Goal: Use online tool/utility: Use online tool/utility

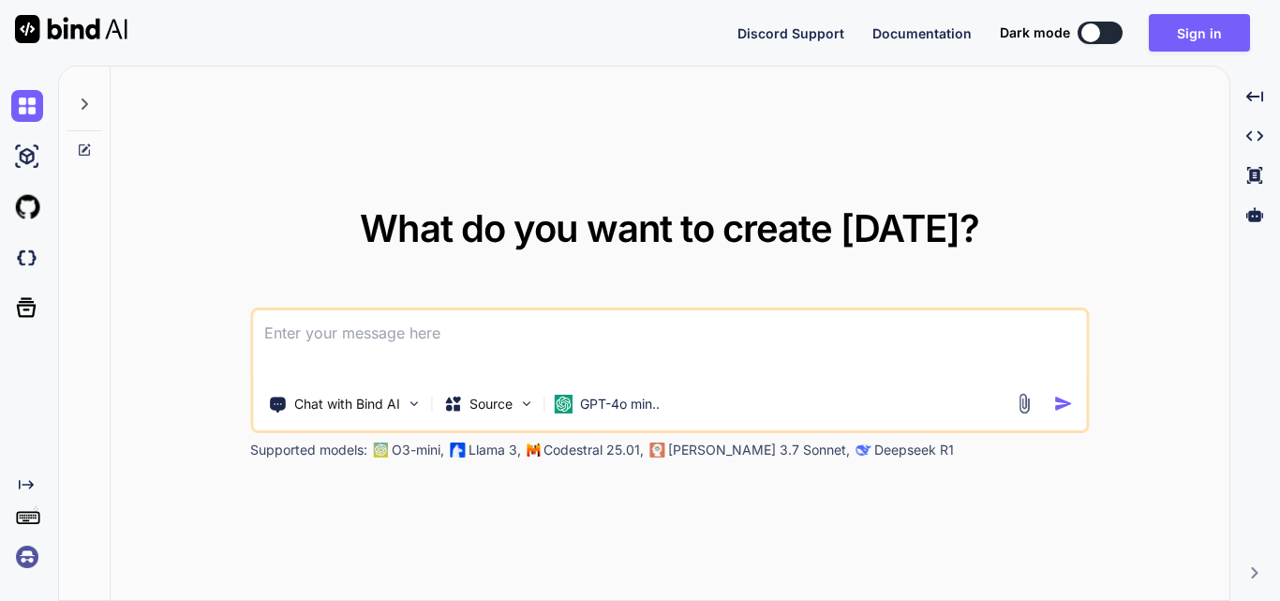
click at [465, 360] on textarea at bounding box center [669, 344] width 833 height 69
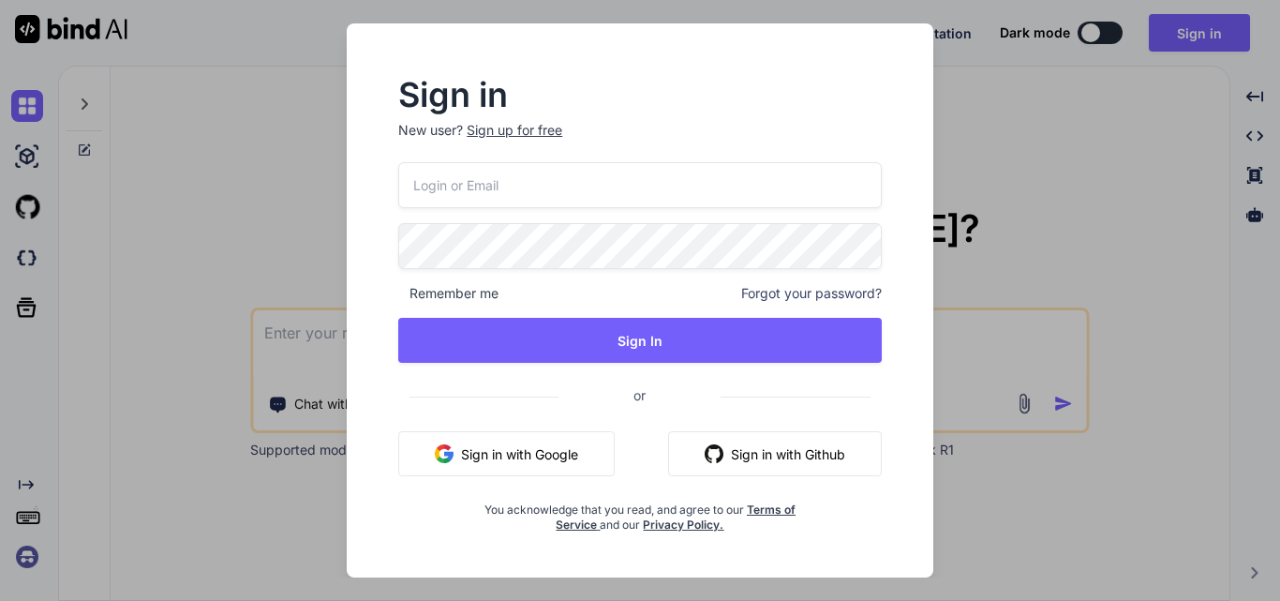
click at [501, 130] on div "Sign up for free" at bounding box center [515, 130] width 96 height 19
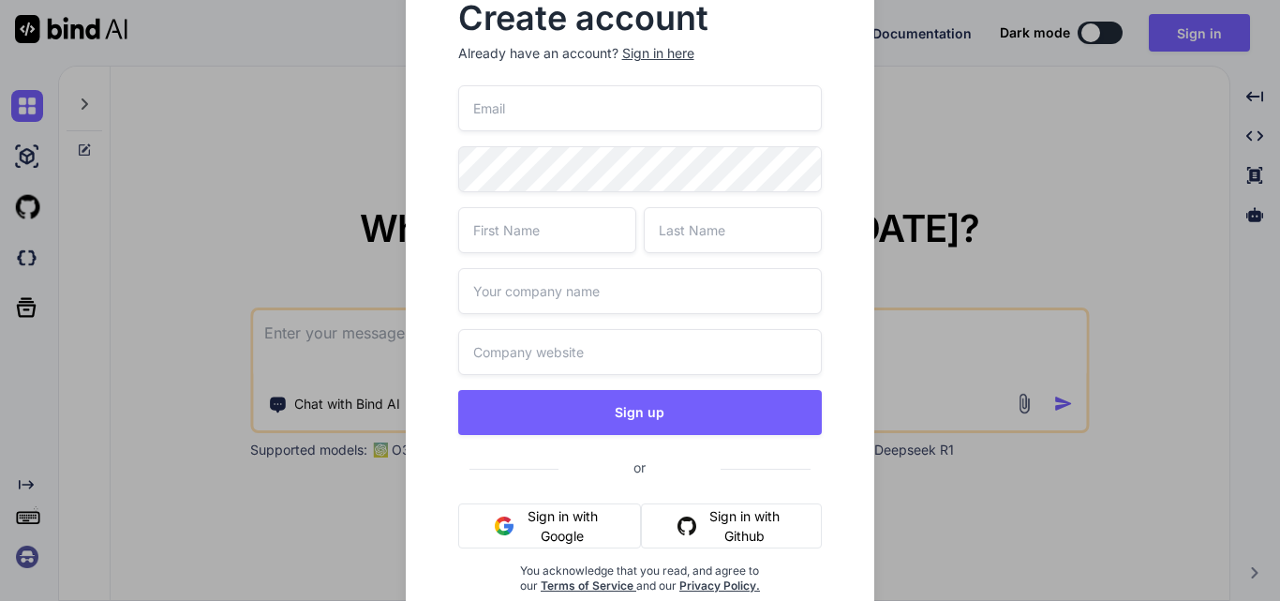
click at [519, 116] on input "email" at bounding box center [640, 108] width 364 height 46
paste input "[EMAIL_ADDRESS][DOMAIN_NAME]"
type input "[EMAIL_ADDRESS][DOMAIN_NAME]"
click at [524, 245] on input "text" at bounding box center [547, 230] width 178 height 46
type input "Upendra"
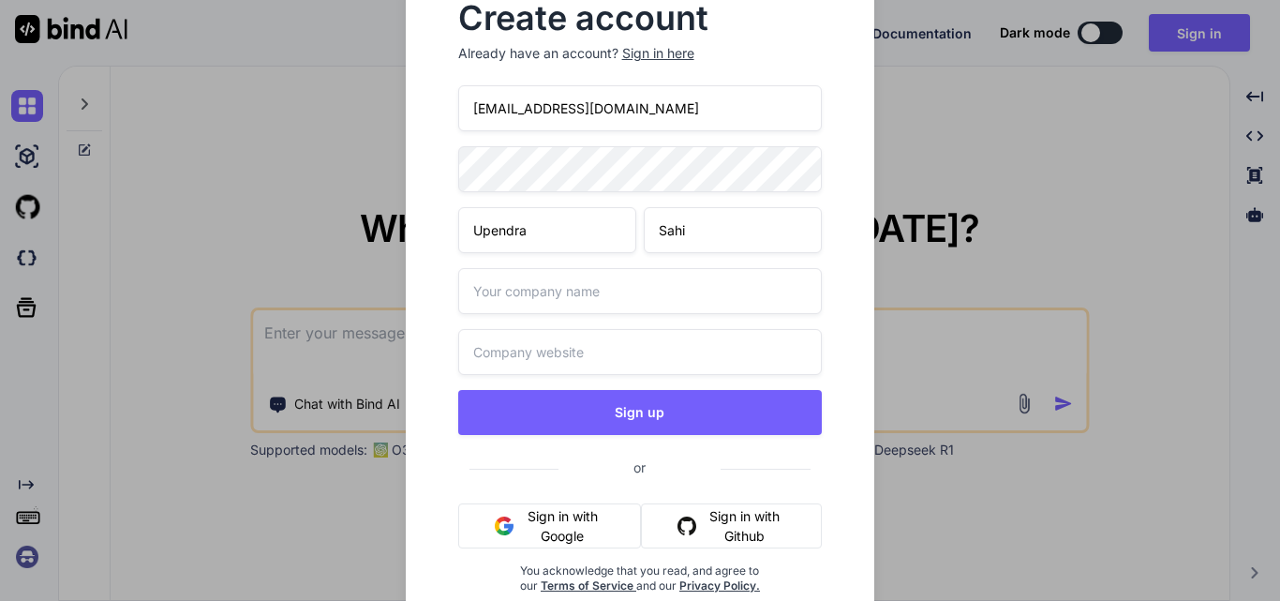
type input "Sahi"
click at [649, 302] on input "text" at bounding box center [640, 291] width 364 height 46
type input "Wipro"
click at [529, 349] on input "text" at bounding box center [640, 352] width 364 height 46
paste input "https://www.google.com/search?q=Wipro&rlz=1C1CHBF_enIN1176IN1176&oq=Wipro&gs_lc…"
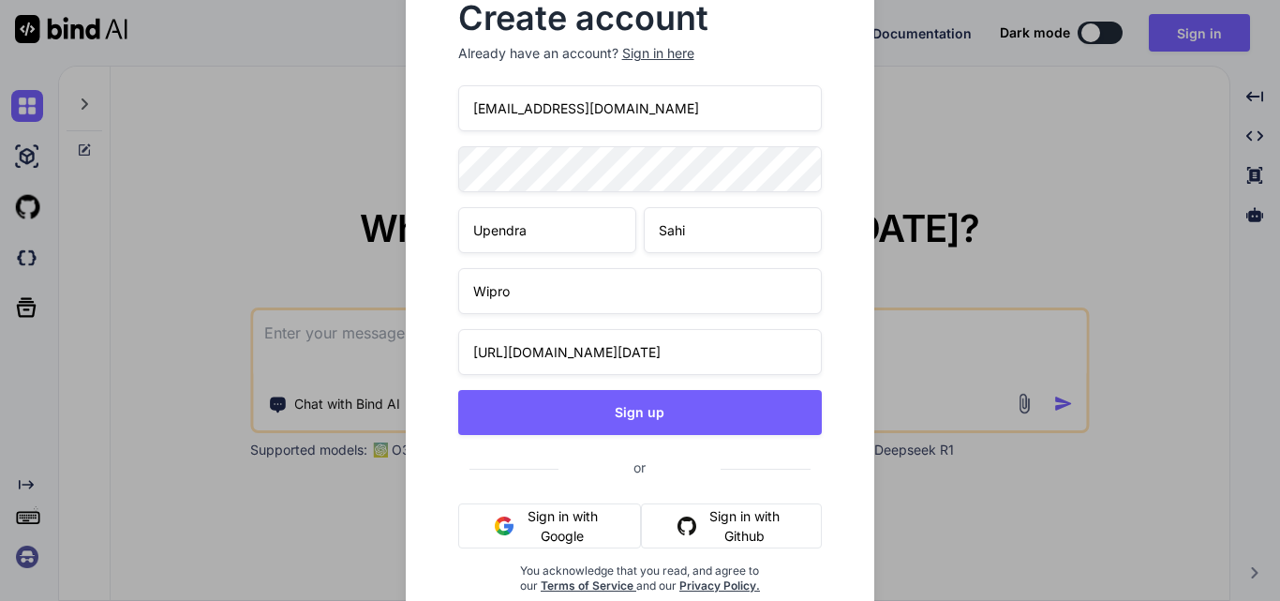
scroll to position [0, 1085]
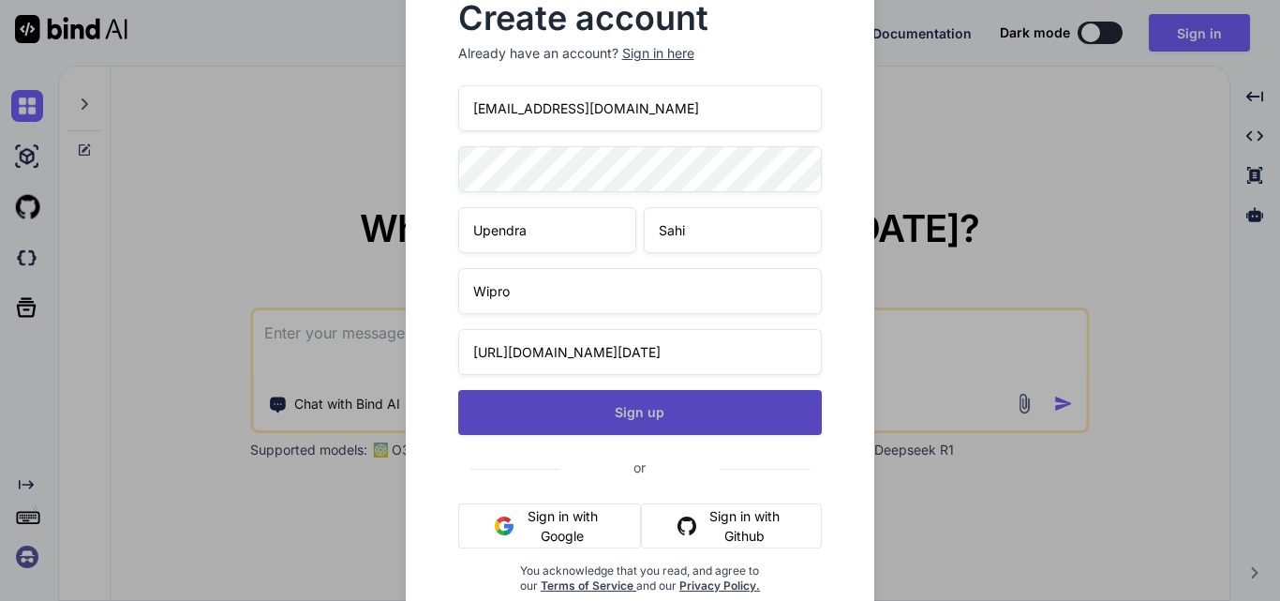
type input "https://www.google.com/search?q=Wipro&rlz=1C1CHBF_enIN1176IN1176&oq=Wipro&gs_lc…"
click at [553, 420] on button "Sign up" at bounding box center [640, 412] width 364 height 45
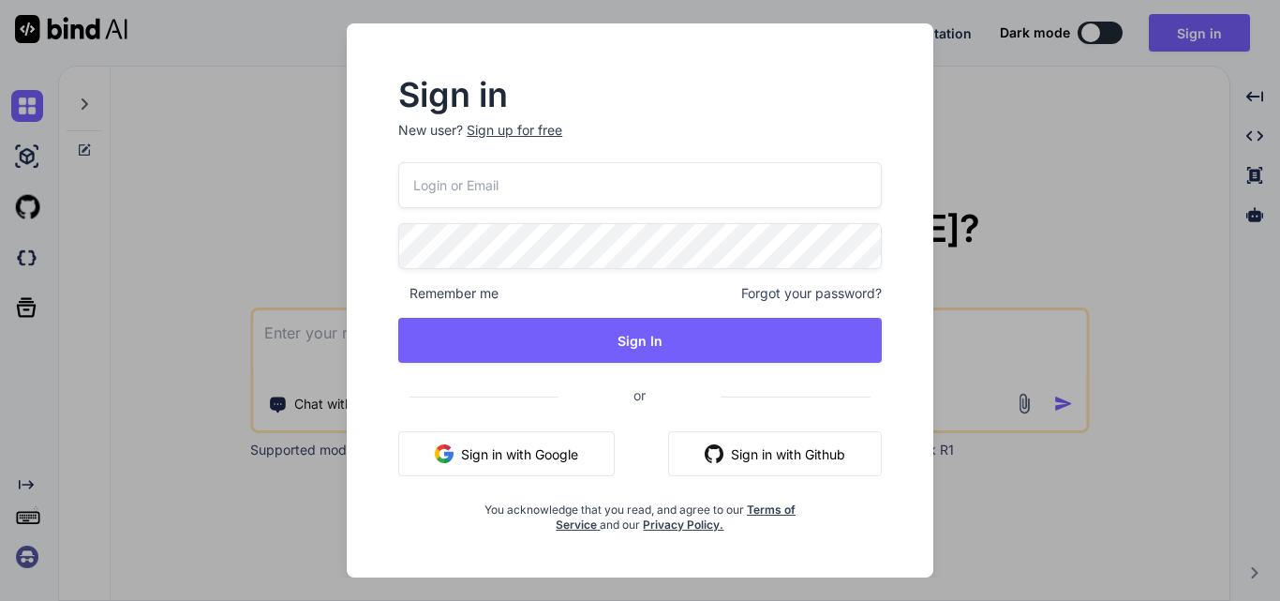
click at [449, 194] on input "email" at bounding box center [639, 185] width 483 height 46
paste input "[EMAIL_ADDRESS][DOMAIN_NAME]"
type input "[EMAIL_ADDRESS][DOMAIN_NAME]"
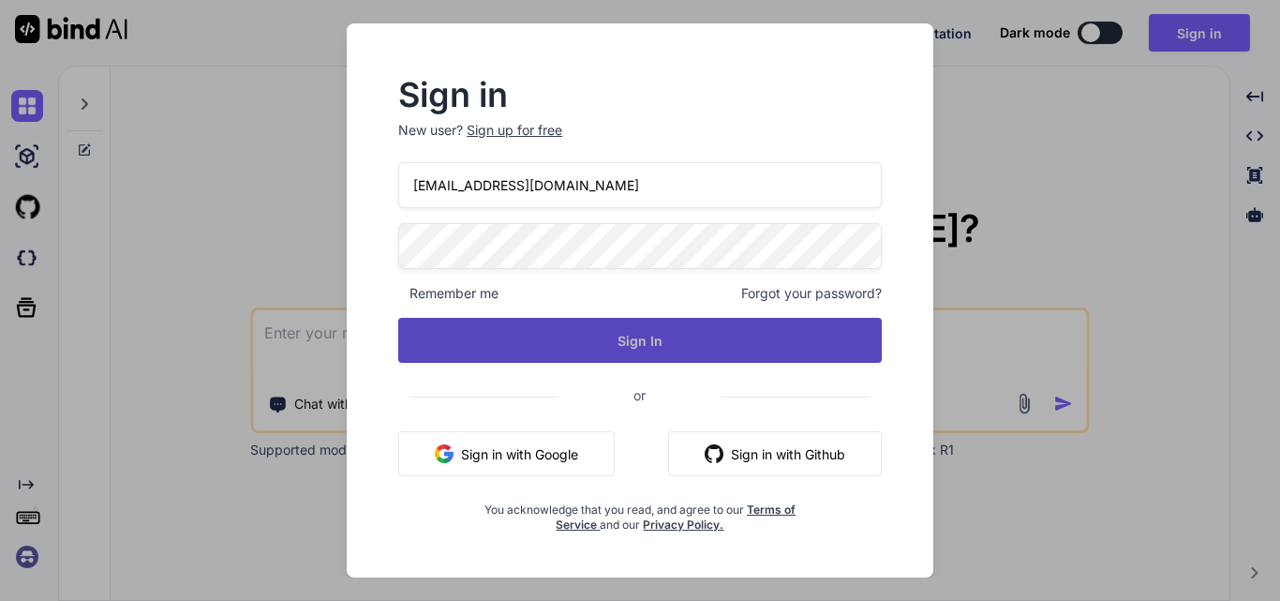
click at [605, 353] on button "Sign In" at bounding box center [639, 340] width 483 height 45
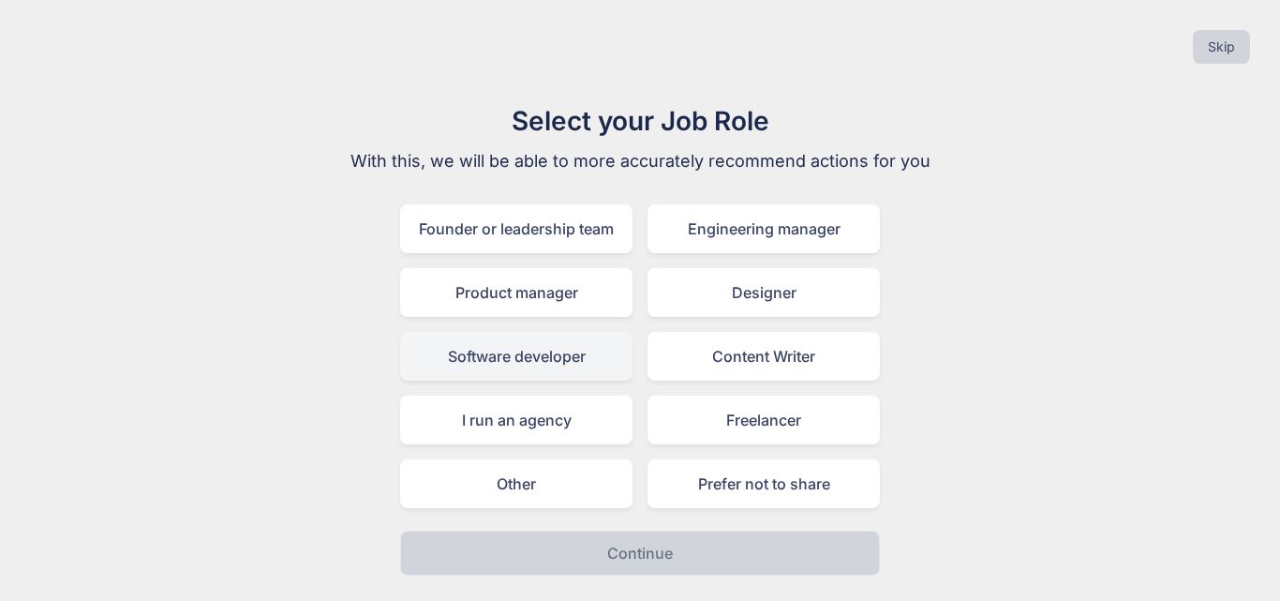
click at [505, 374] on div "Software developer" at bounding box center [516, 356] width 232 height 49
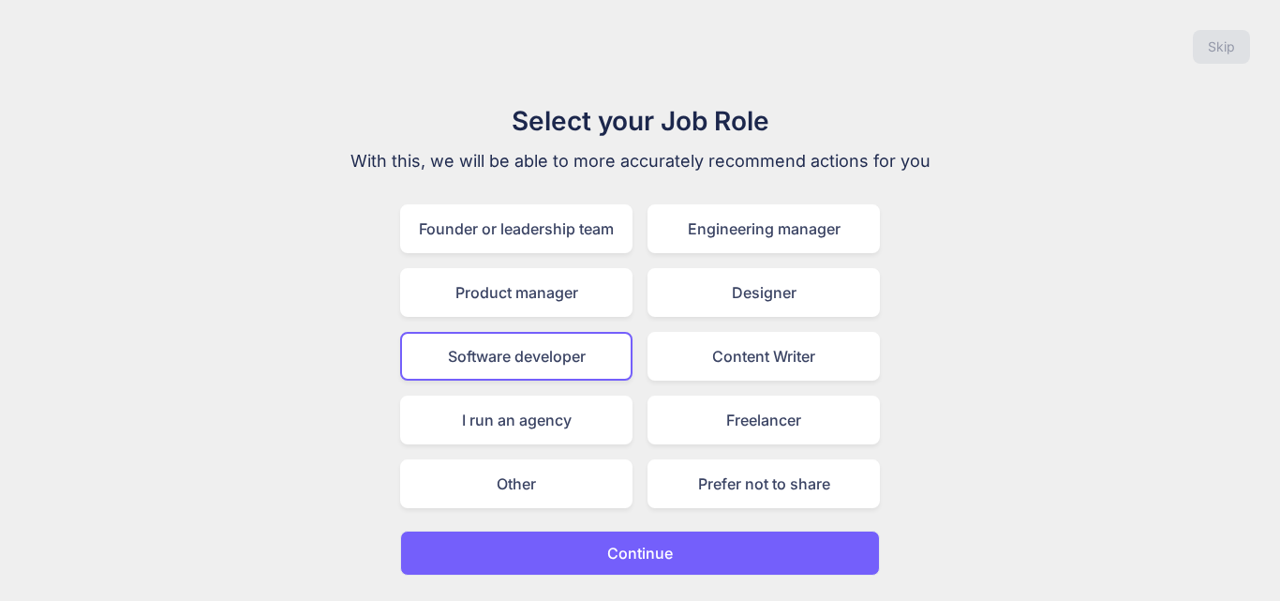
click at [595, 556] on button "Continue" at bounding box center [640, 552] width 480 height 45
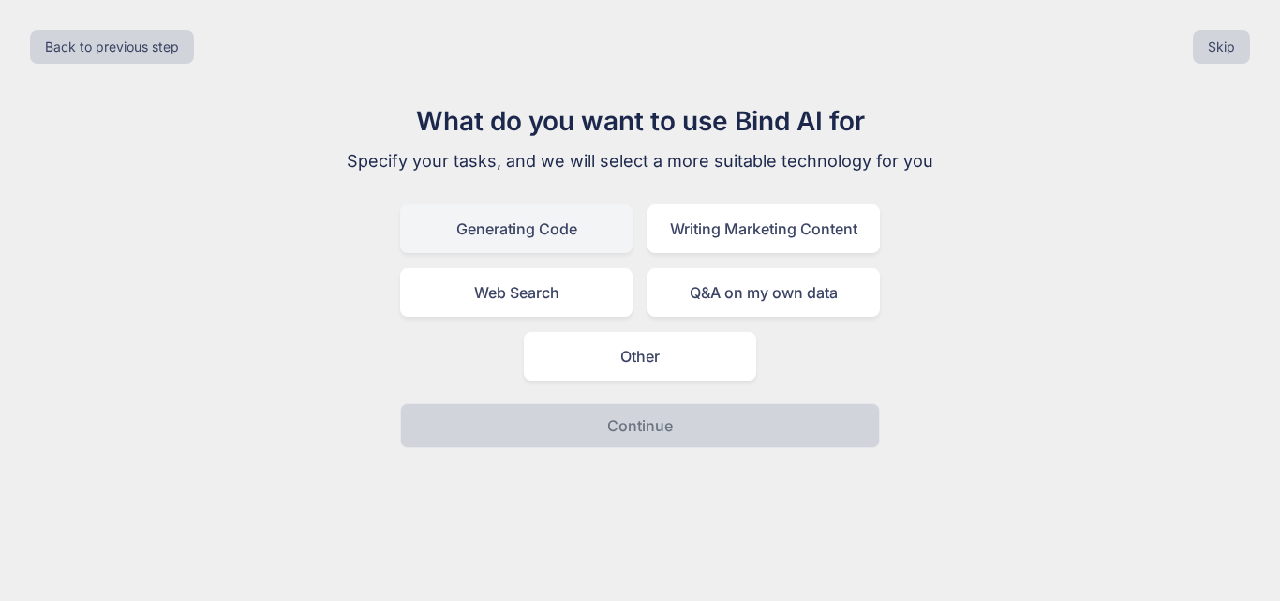
drag, startPoint x: 523, startPoint y: 230, endPoint x: 522, endPoint y: 241, distance: 10.3
click at [523, 231] on div "Generating Code" at bounding box center [516, 228] width 232 height 49
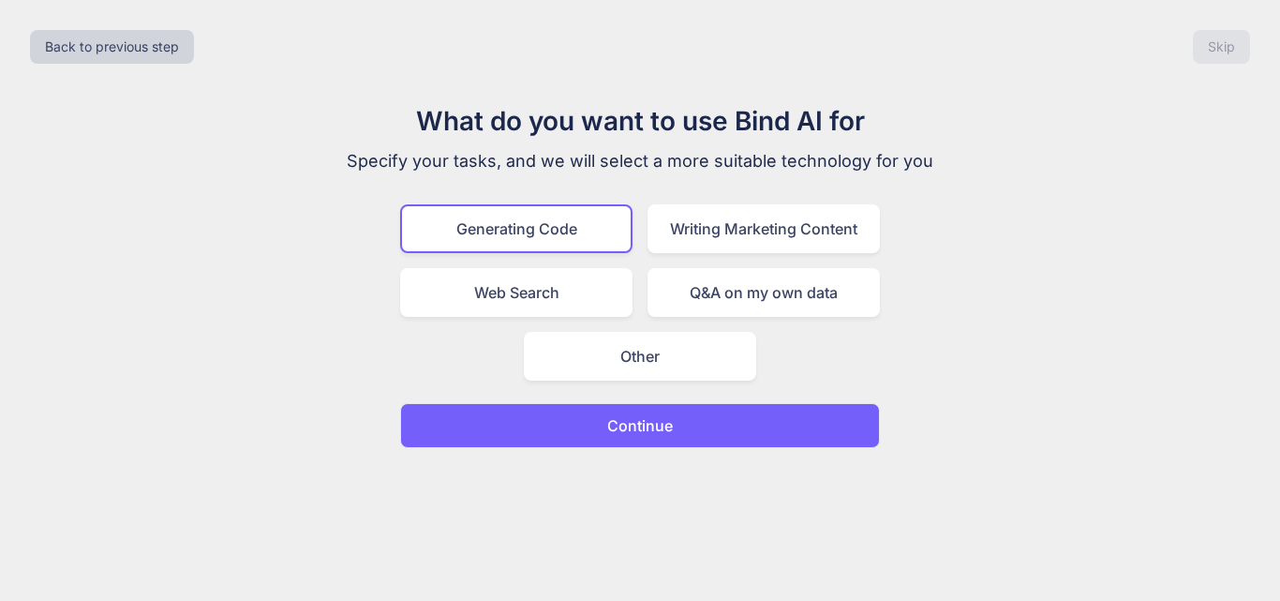
click at [588, 419] on button "Continue" at bounding box center [640, 425] width 480 height 45
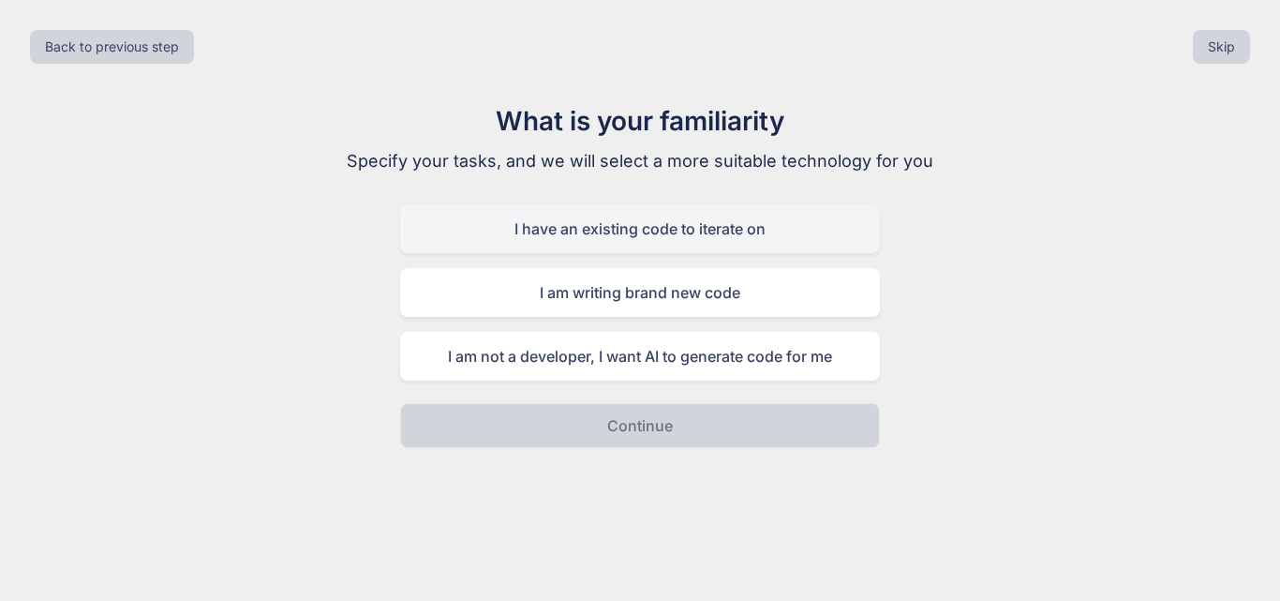
click at [545, 230] on div "I have an existing code to iterate on" at bounding box center [640, 228] width 480 height 49
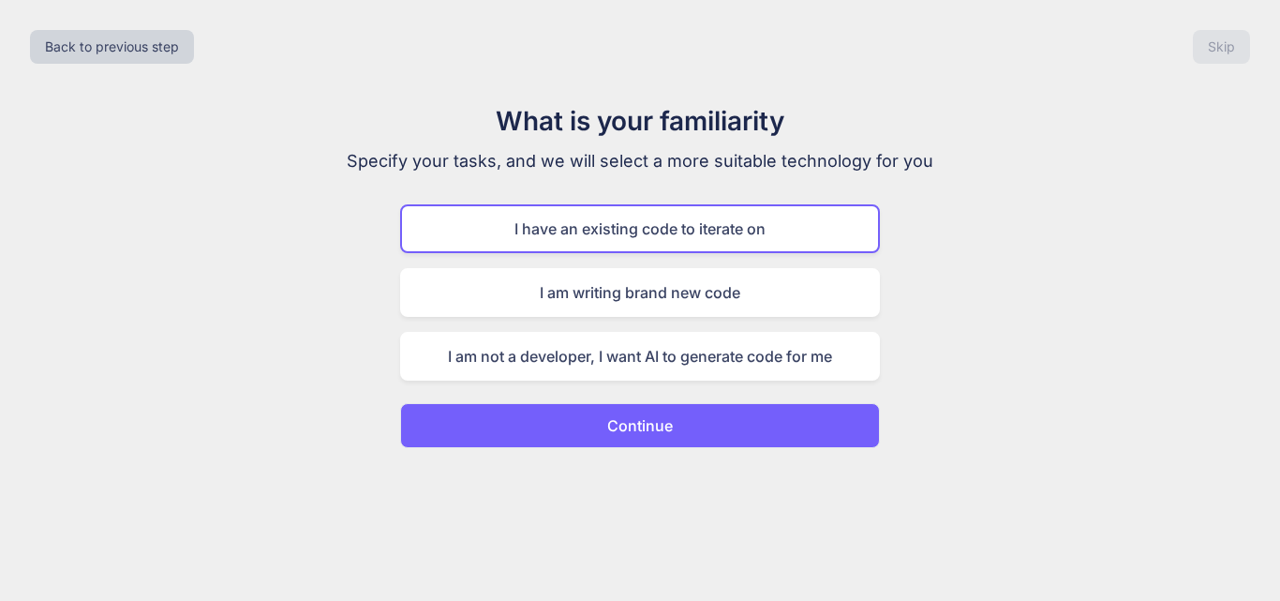
click at [577, 435] on button "Continue" at bounding box center [640, 425] width 480 height 45
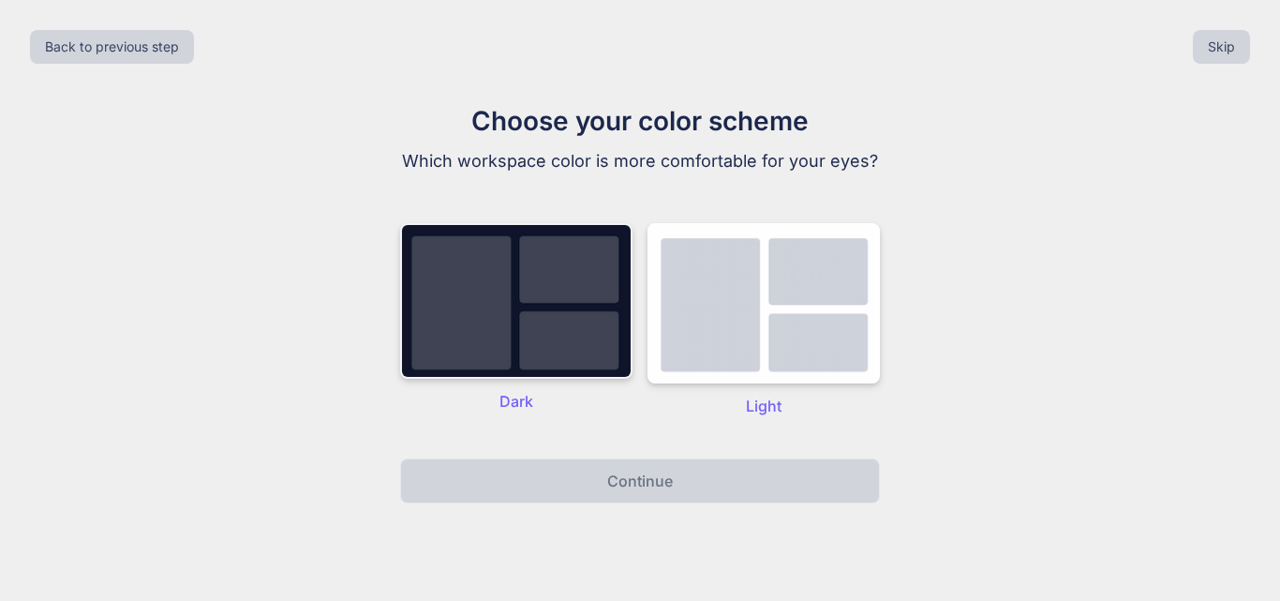
click at [465, 280] on img at bounding box center [516, 301] width 232 height 156
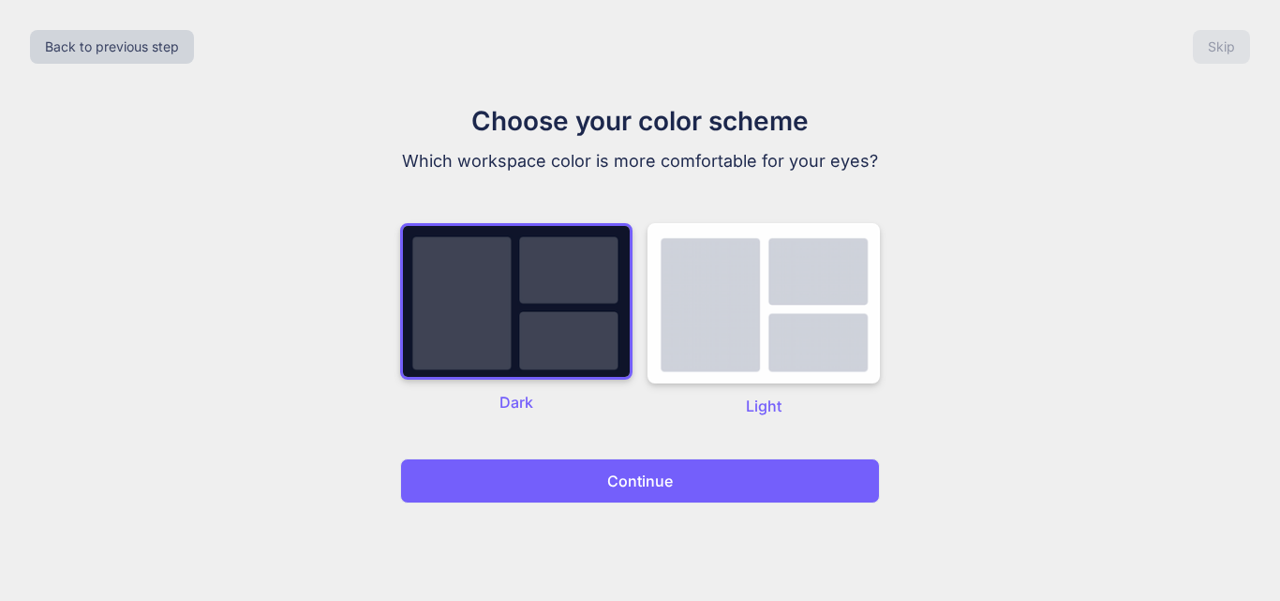
click at [512, 467] on button "Continue" at bounding box center [640, 480] width 480 height 45
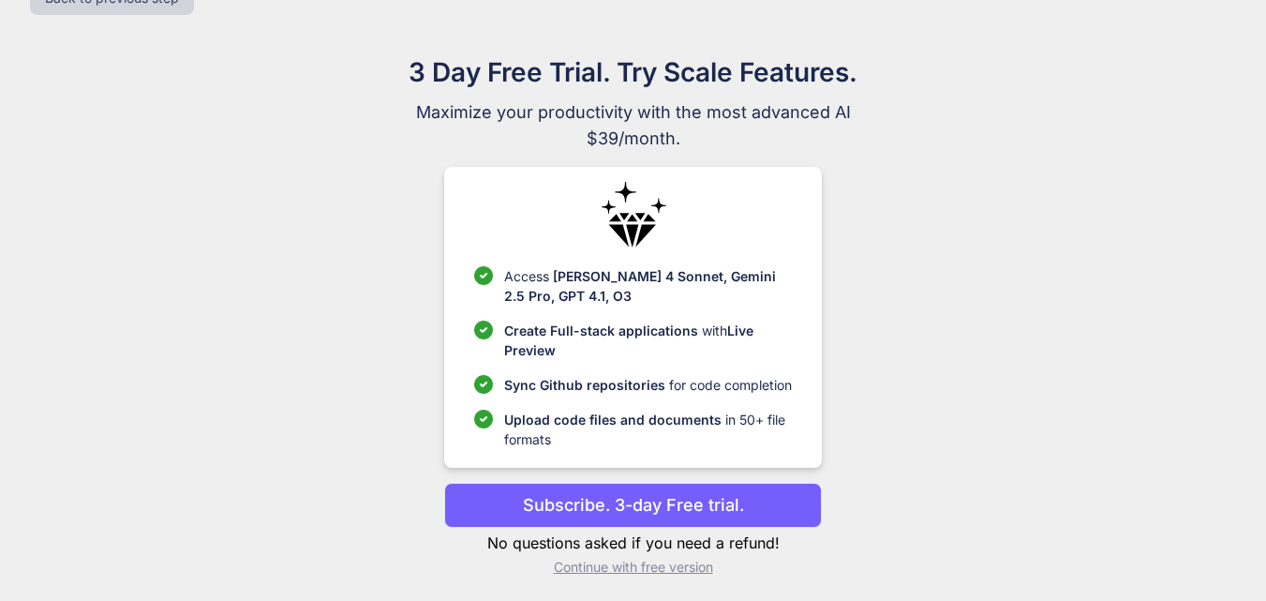
scroll to position [54, 0]
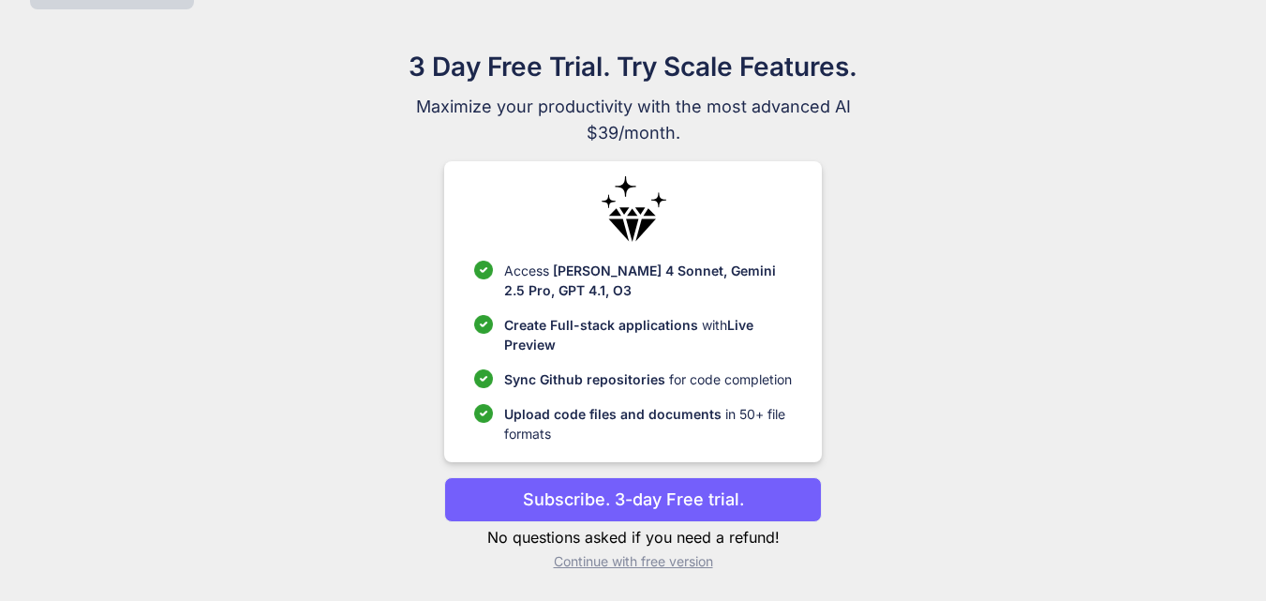
click at [625, 561] on p "Continue with free version" at bounding box center [633, 561] width 378 height 19
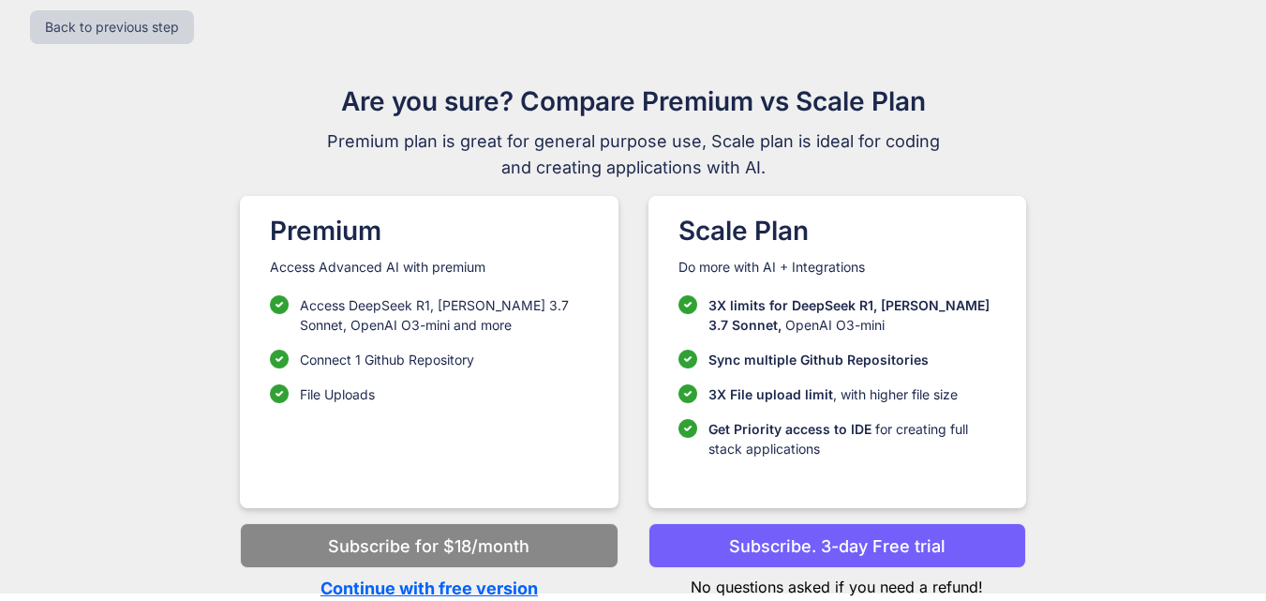
click at [378, 585] on p "Continue with free version" at bounding box center [429, 587] width 378 height 25
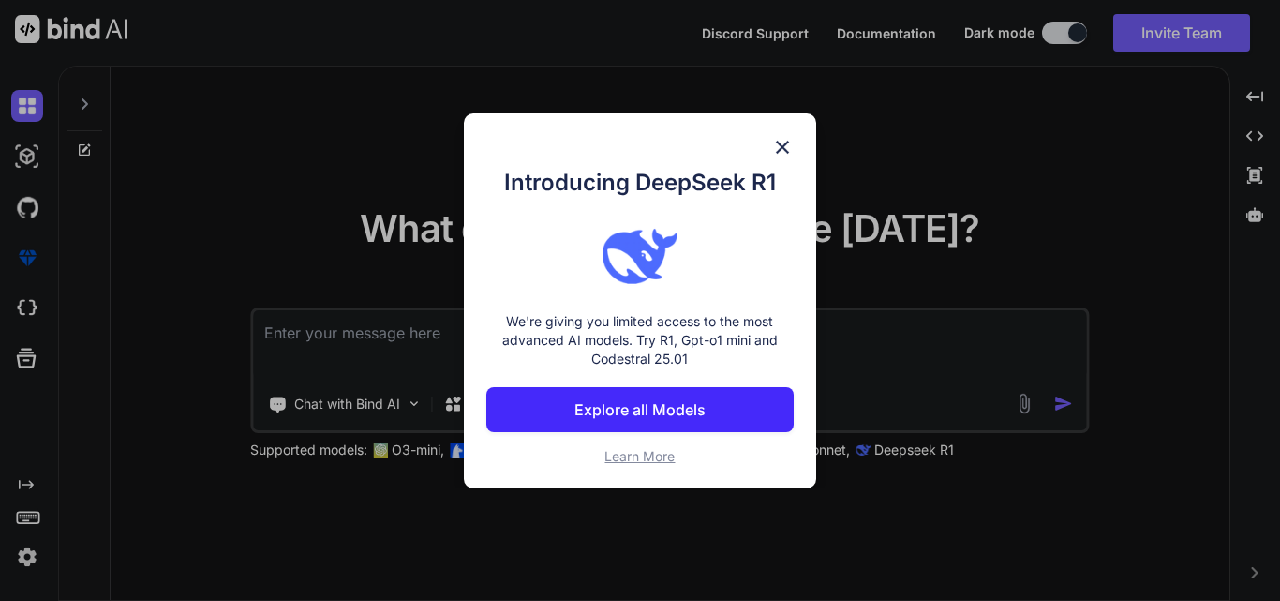
click at [778, 147] on img at bounding box center [782, 147] width 22 height 22
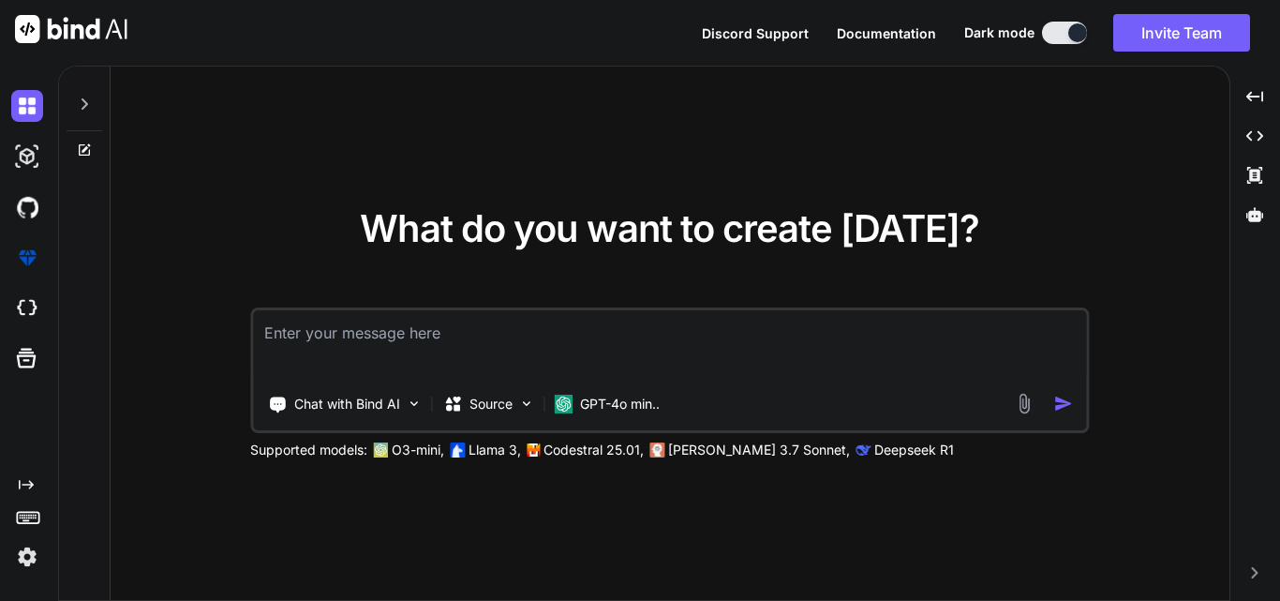
click at [318, 330] on textarea at bounding box center [669, 344] width 833 height 69
paste textarea "<div style="padding-block: 10px;border-bottom: 1px solid #252525;"> <h4 class="…"
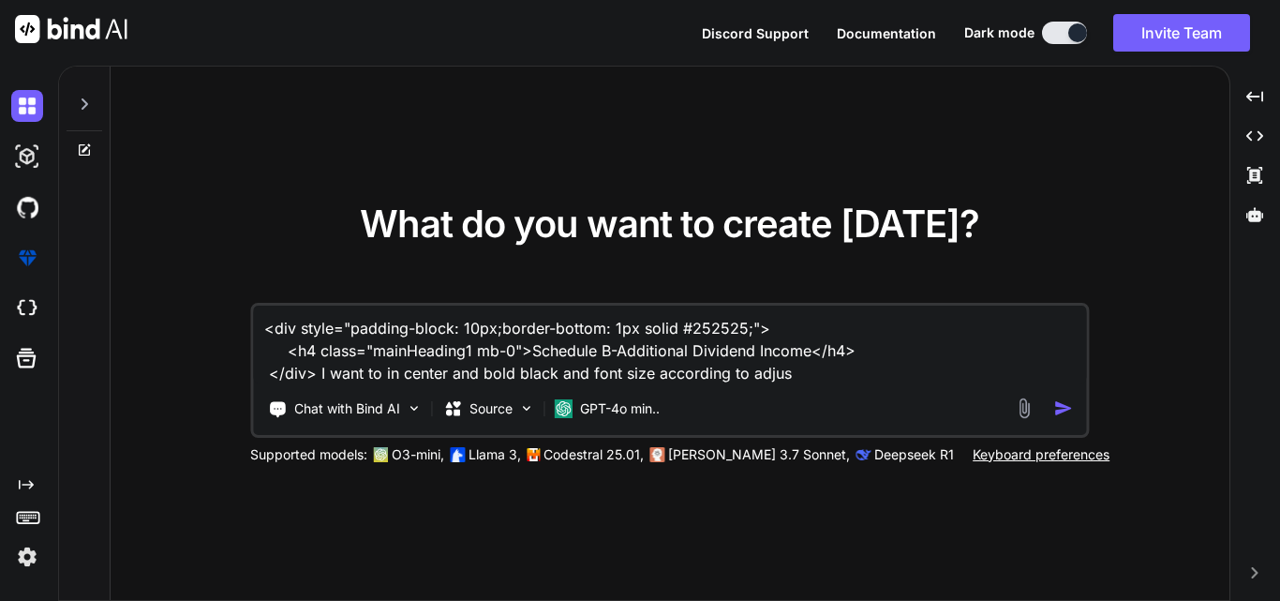
type textarea "<div style="padding-block: 10px;border-bottom: 1px solid #252525;"> <h4 class="…"
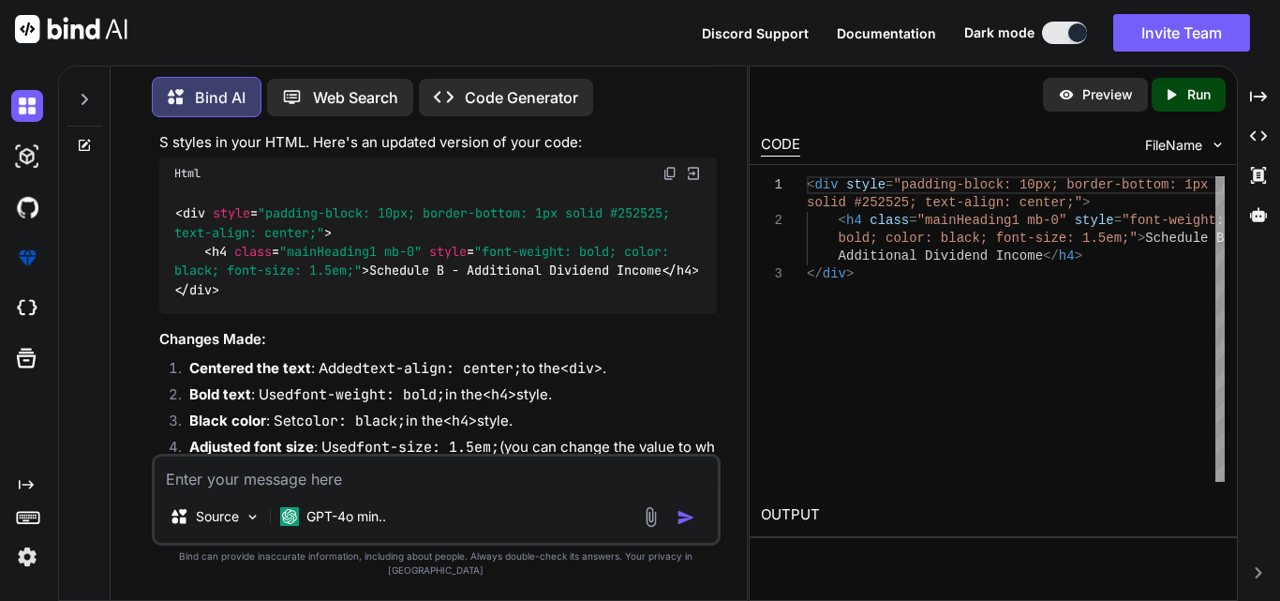
scroll to position [187, 0]
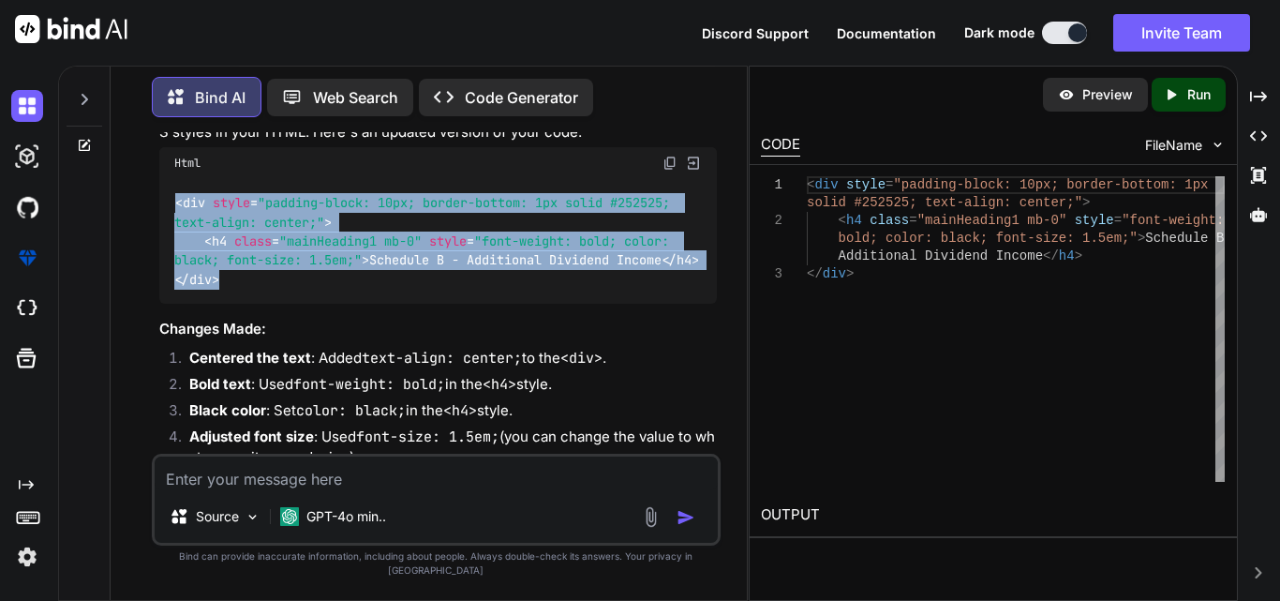
drag, startPoint x: 230, startPoint y: 295, endPoint x: 177, endPoint y: 207, distance: 102.5
click at [177, 207] on div "< div style = "padding-block: 10px; border-bottom: 1px solid #252525; text-alig…" at bounding box center [437, 242] width 557 height 126
copy code "< div style = "padding-block: 10px; border-bottom: 1px solid #252525; text-alig…"
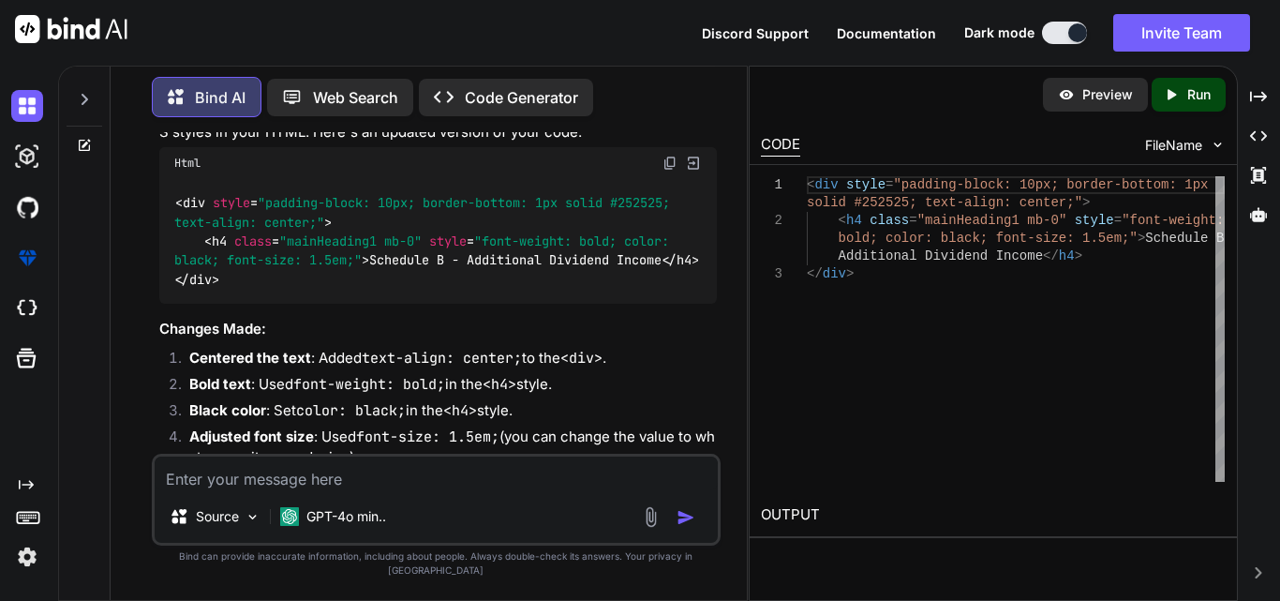
click at [388, 490] on textarea at bounding box center [436, 473] width 563 height 34
paste textarea "<tr style="border-top:none;"> <td style="width:70%;"> <div class="label"> <labe…"
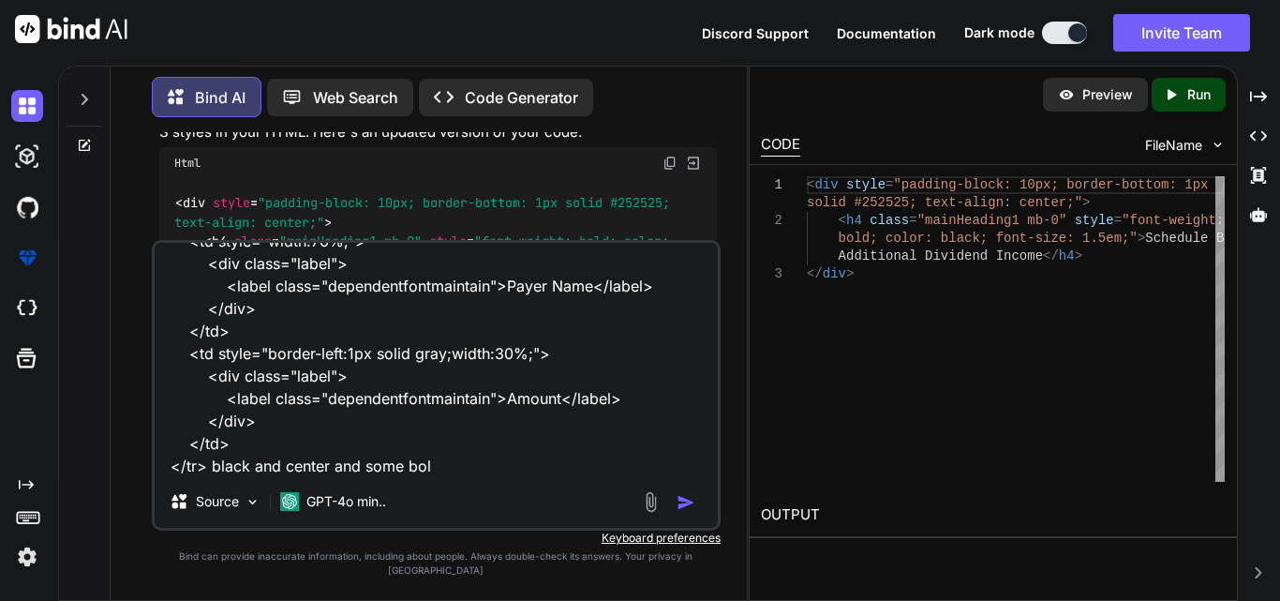
type textarea "<tr style="border-top:none;"> <td style="width:70%;"> <div class="label"> <labe…"
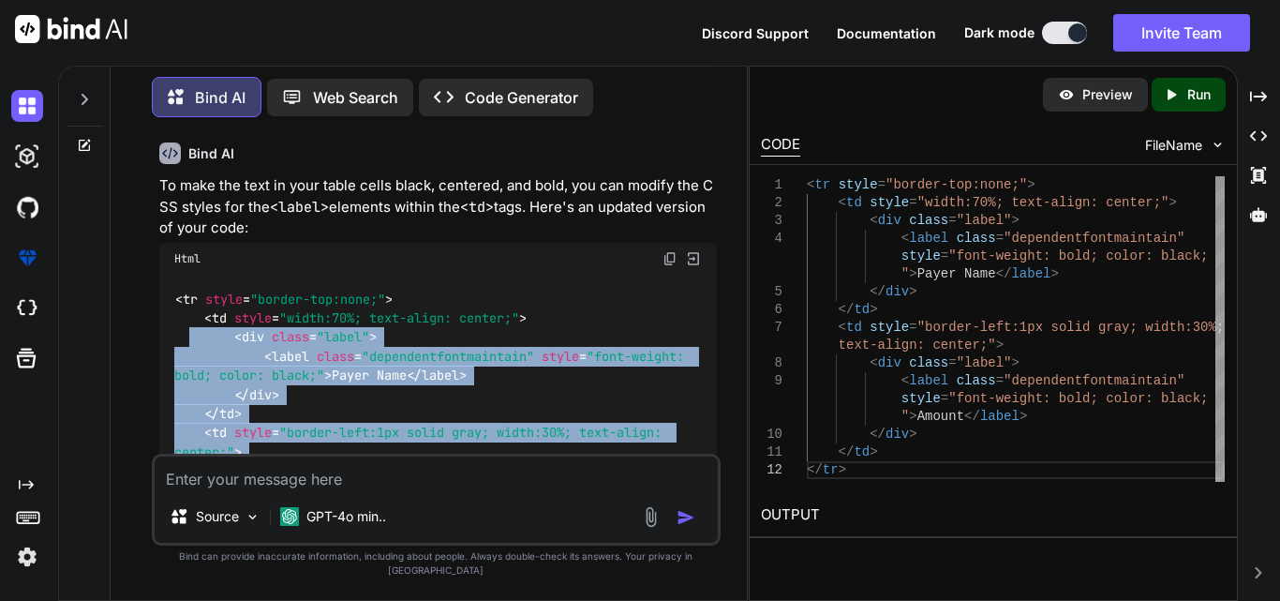
scroll to position [715, 0]
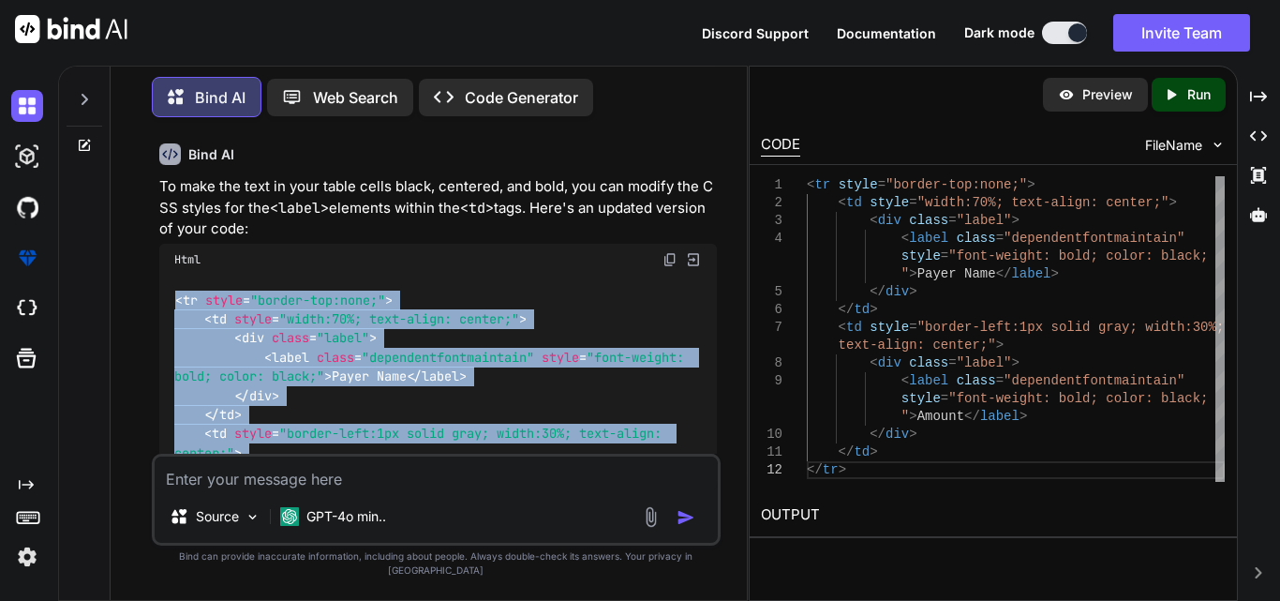
drag, startPoint x: 215, startPoint y: 401, endPoint x: 169, endPoint y: 320, distance: 93.2
click at [169, 320] on div "< tr style = "border-top:none;" > < td style = "width:70%; text-align: center;"…" at bounding box center [437, 433] width 557 height 317
copy code "< tr style = "border-top:none;" > < td style = "width:70%; text-align: center;"…"
